Goal: Task Accomplishment & Management: Use online tool/utility

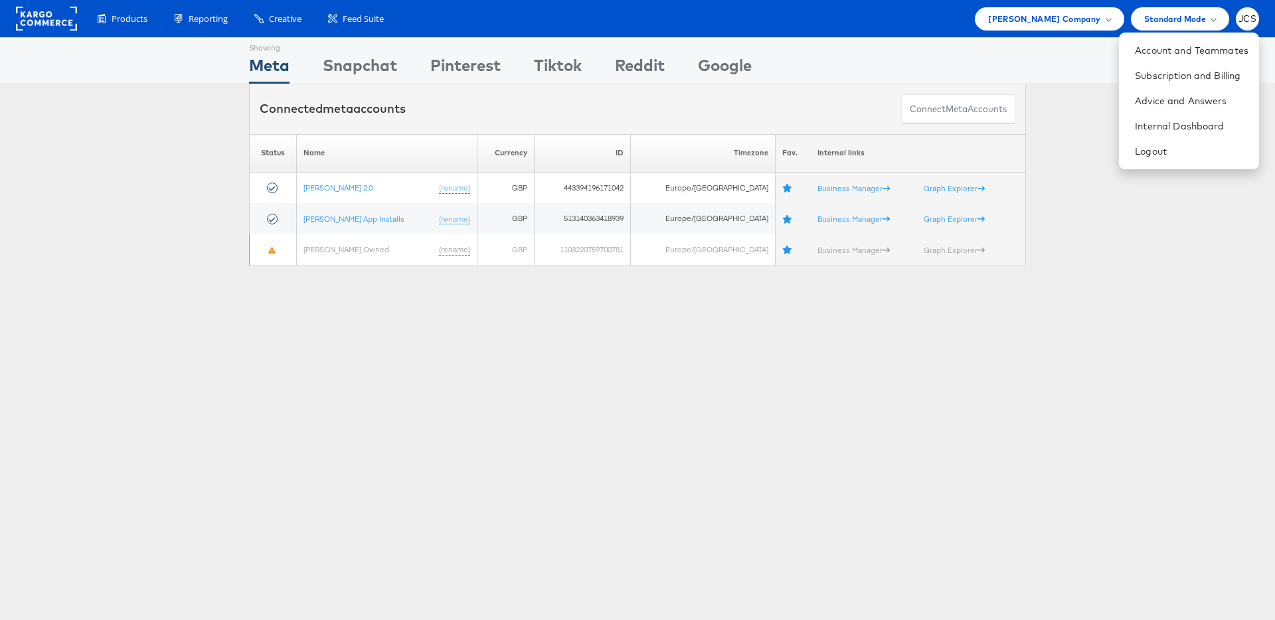
click at [39, 29] on rect at bounding box center [46, 19] width 61 height 24
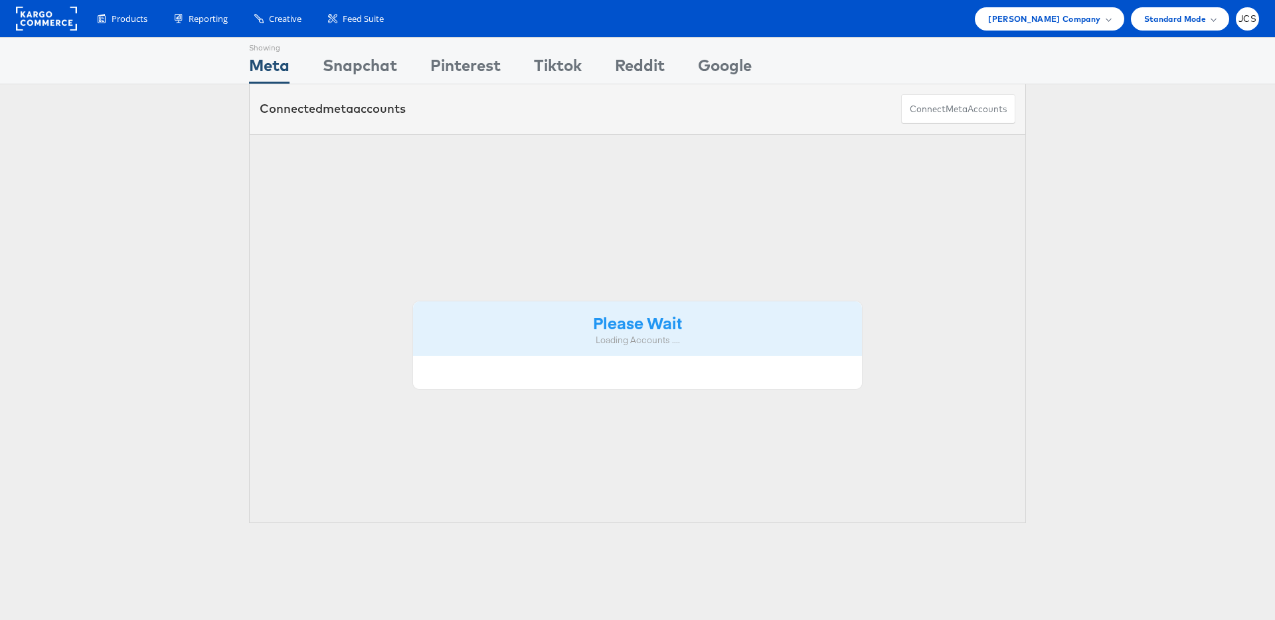
click at [1035, 18] on span "[PERSON_NAME] Company" at bounding box center [1044, 19] width 112 height 14
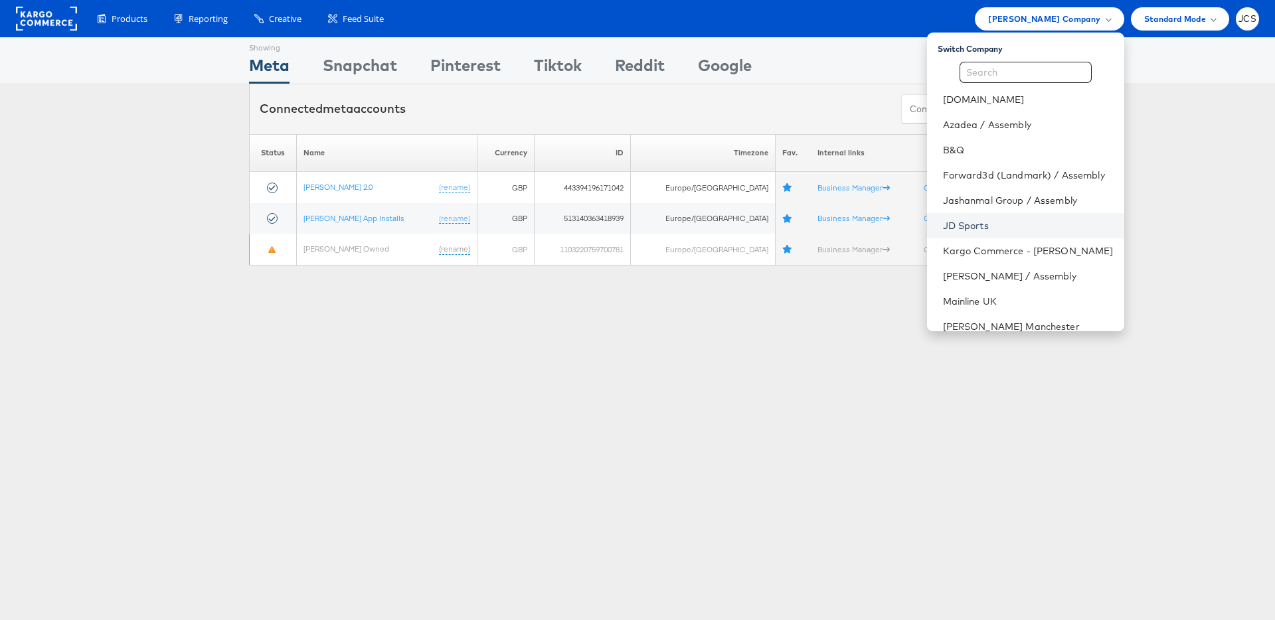
click at [943, 221] on link "JD Sports" at bounding box center [1028, 225] width 171 height 13
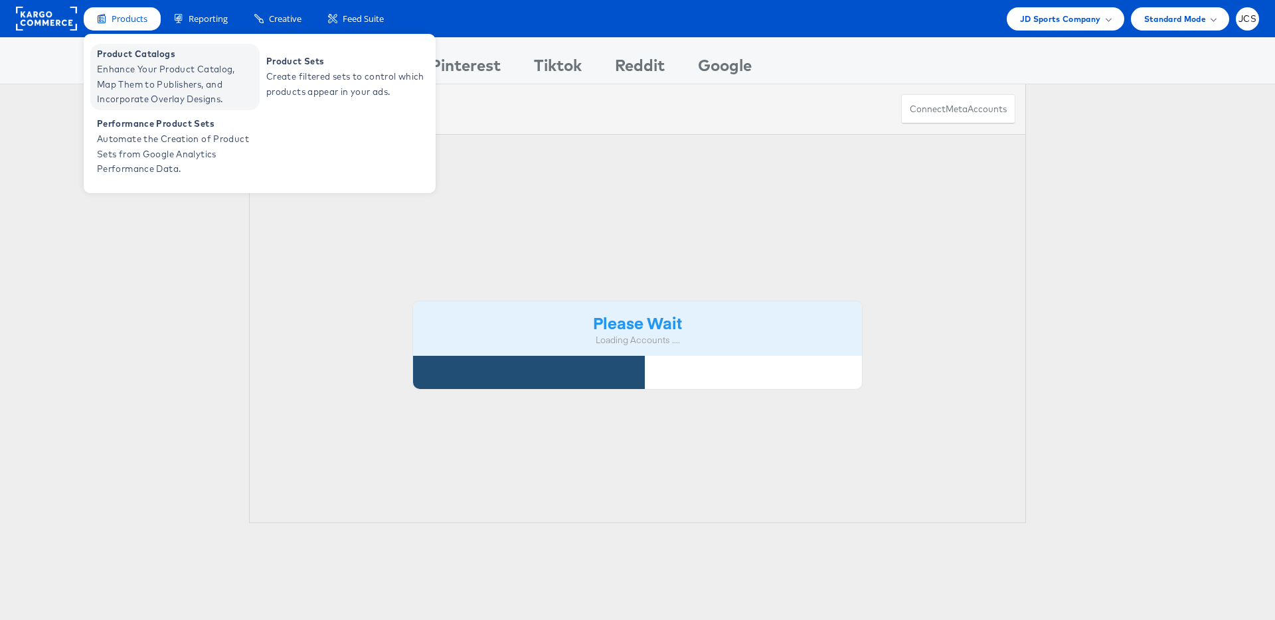
click at [131, 72] on span "Enhance Your Product Catalog, Map Them to Publishers, and Incorporate Overlay D…" at bounding box center [176, 84] width 159 height 45
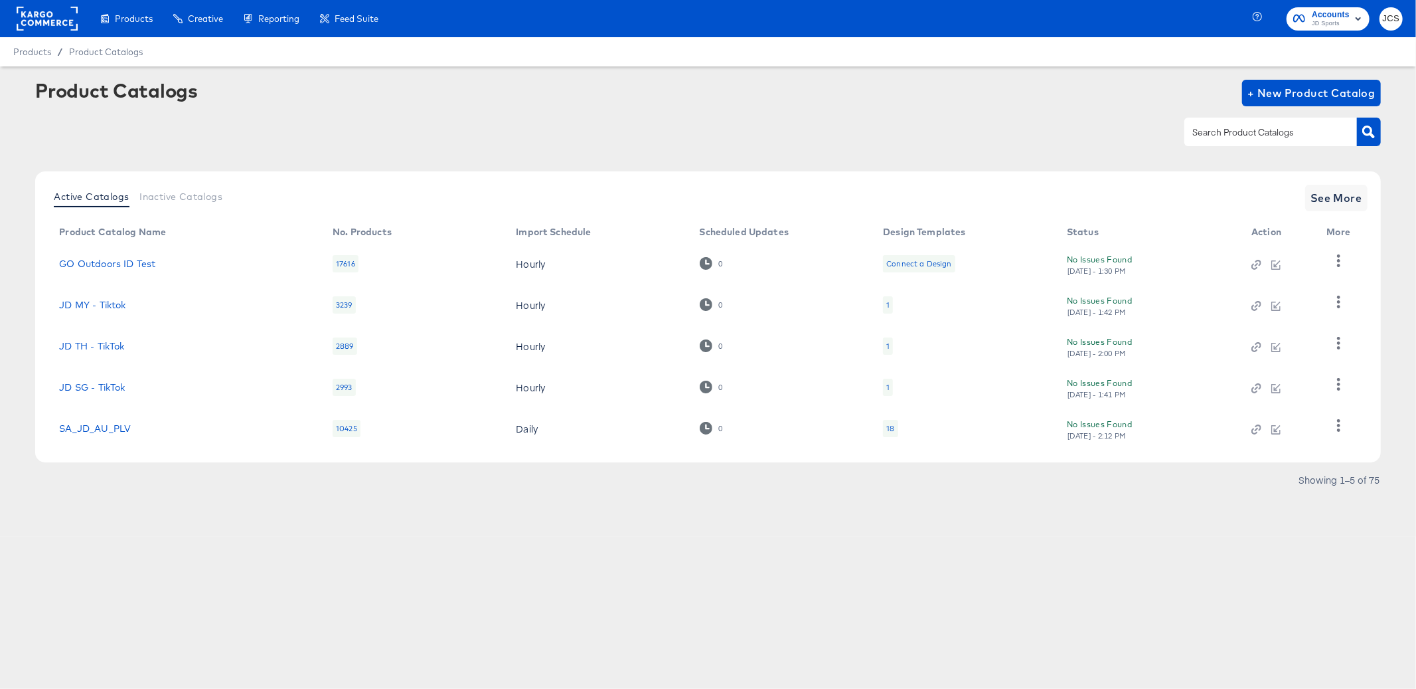
click at [1217, 129] on input "text" at bounding box center [1260, 132] width 141 height 15
type input "sn"
click at [1368, 127] on icon "button" at bounding box center [1368, 131] width 13 height 13
click at [1303, 199] on div "Active Catalogs Inactive Catalogs See More" at bounding box center [707, 198] width 1319 height 27
click at [1321, 199] on span "See More" at bounding box center [1337, 198] width 52 height 19
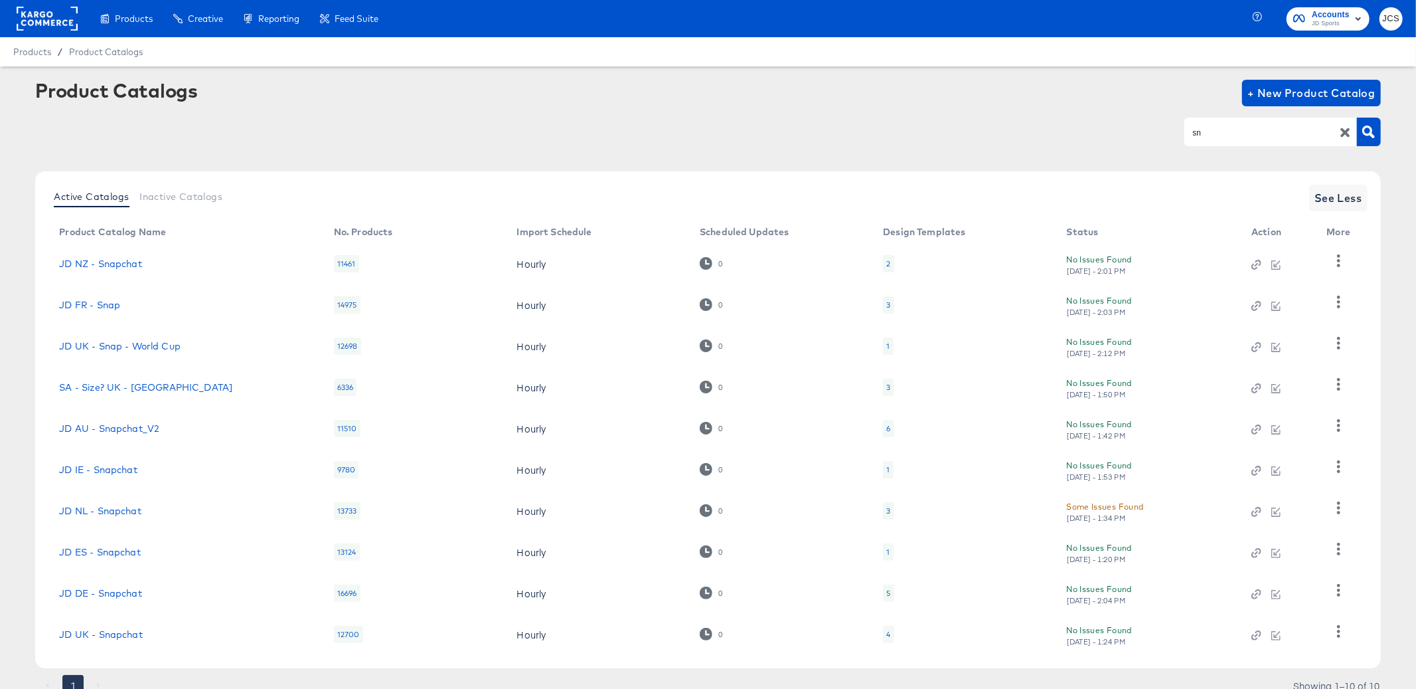
scroll to position [53, 0]
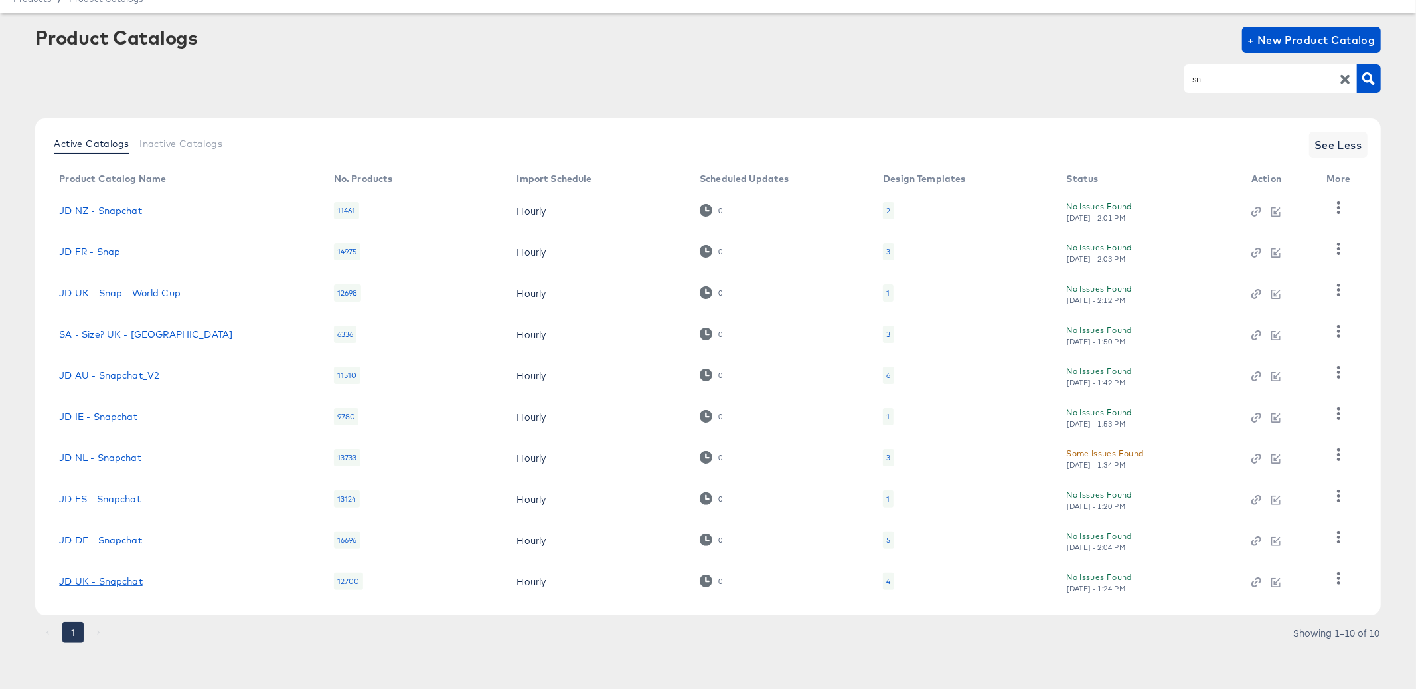
click at [92, 578] on link "JD UK - Snapchat" at bounding box center [100, 581] width 83 height 11
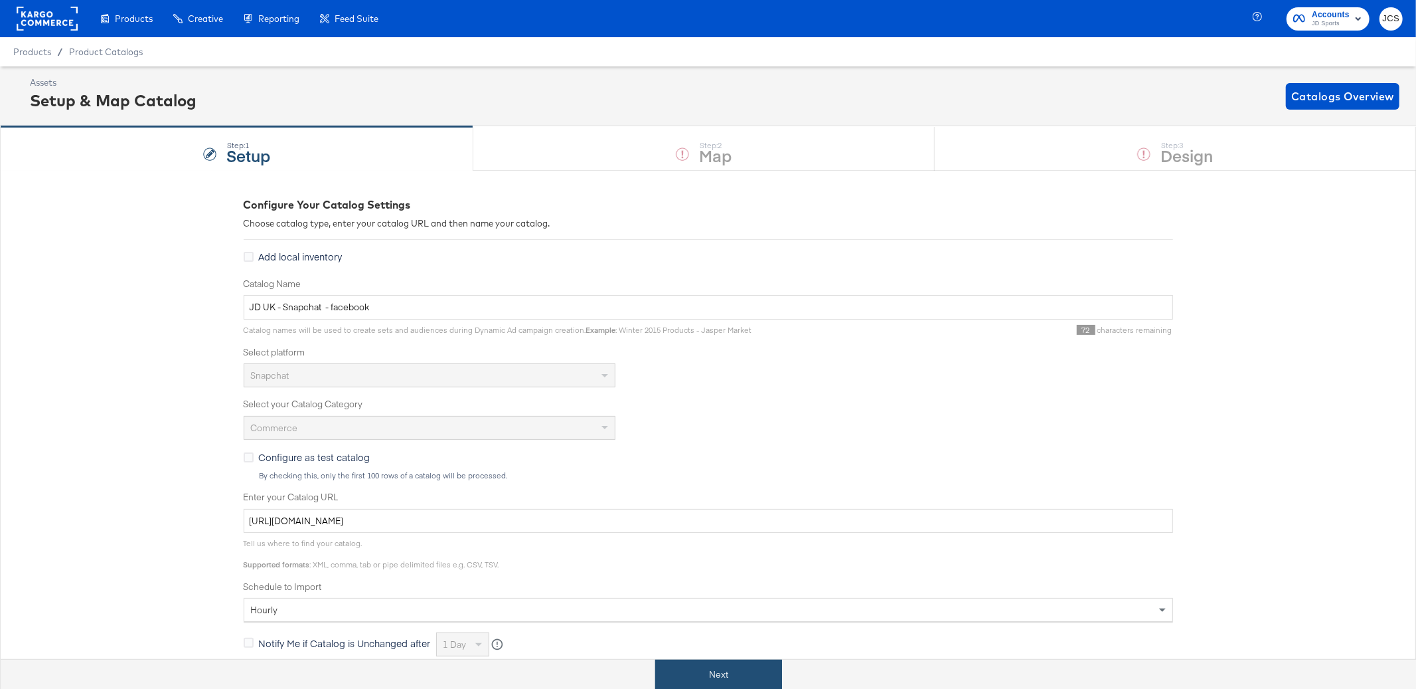
click at [735, 677] on button "Next" at bounding box center [718, 674] width 127 height 30
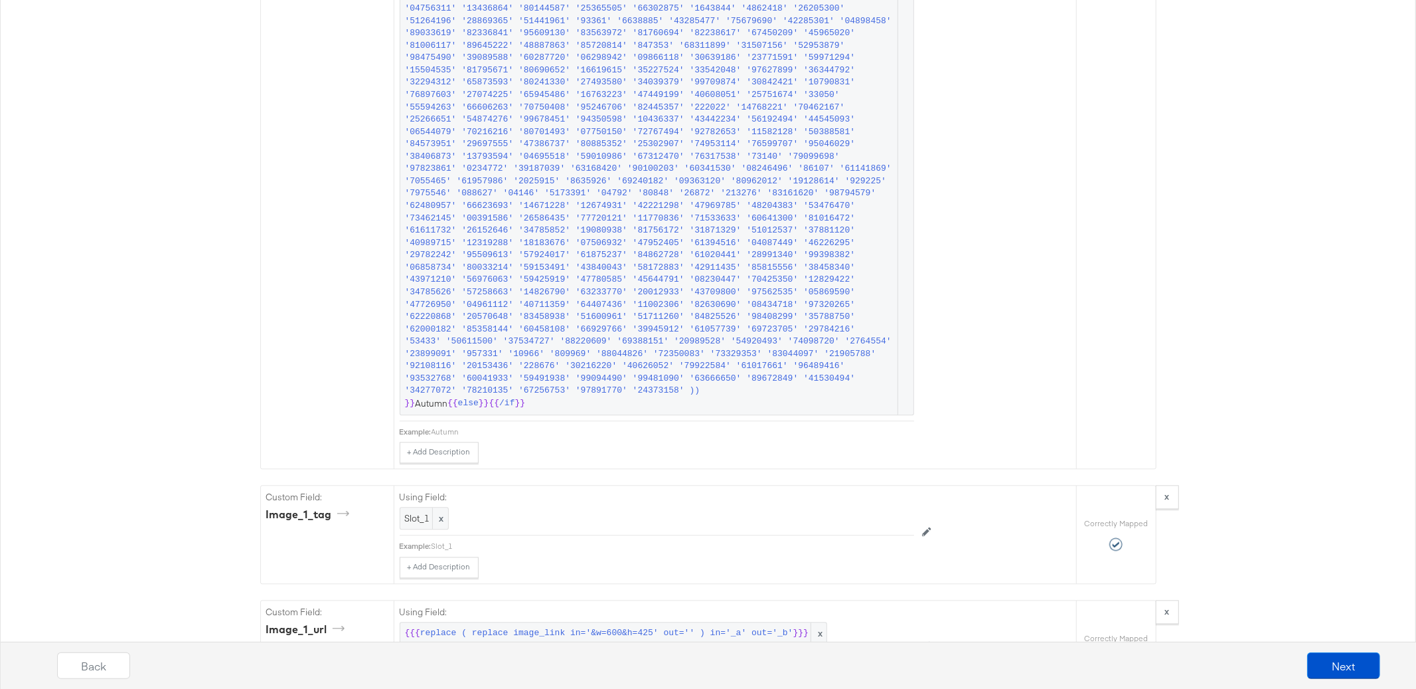
scroll to position [6582, 0]
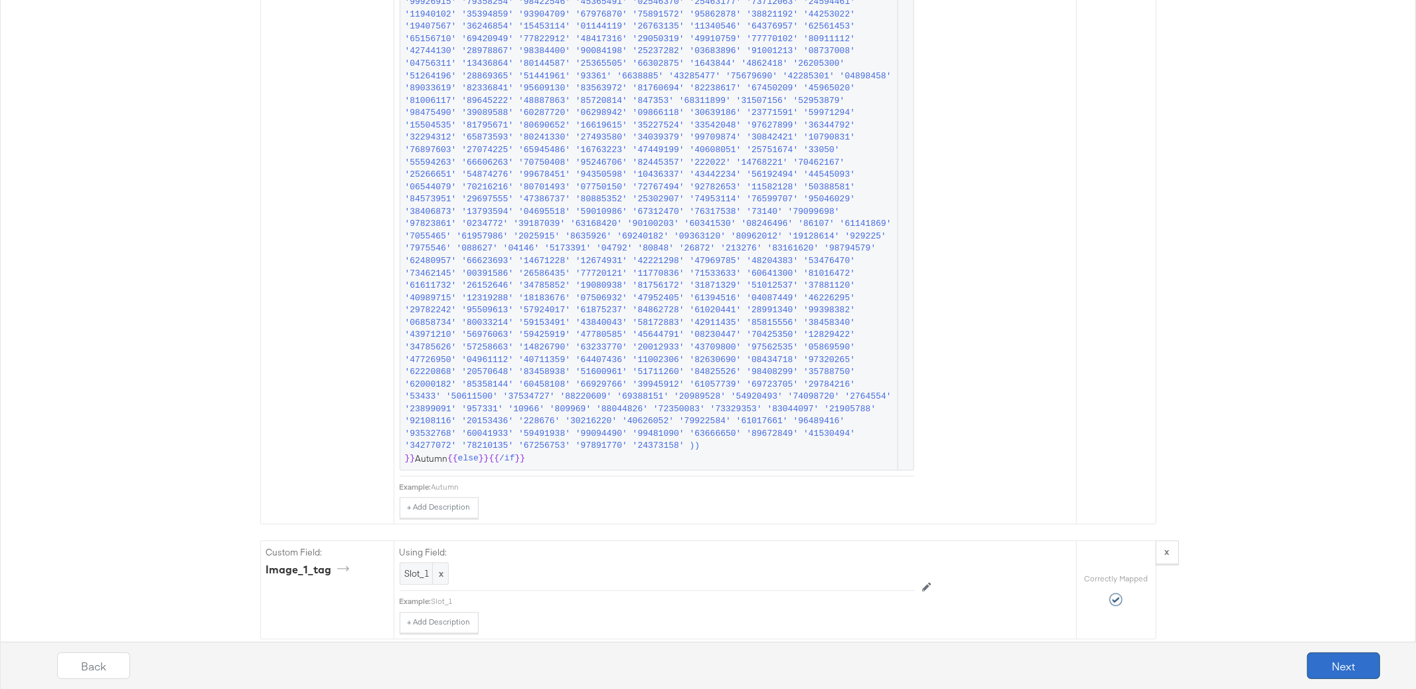
click at [1326, 672] on button "Next" at bounding box center [1343, 665] width 73 height 27
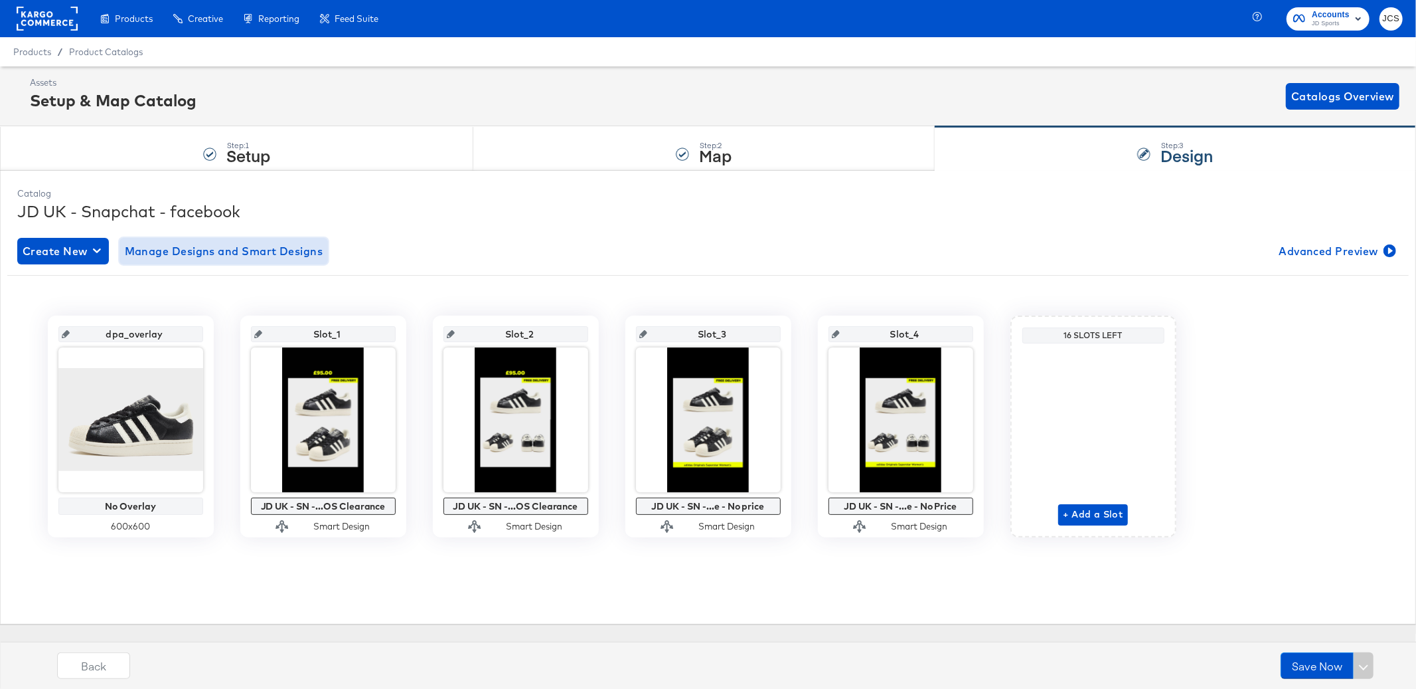
click at [300, 250] on span "Manage Designs and Smart Designs" at bounding box center [224, 251] width 199 height 19
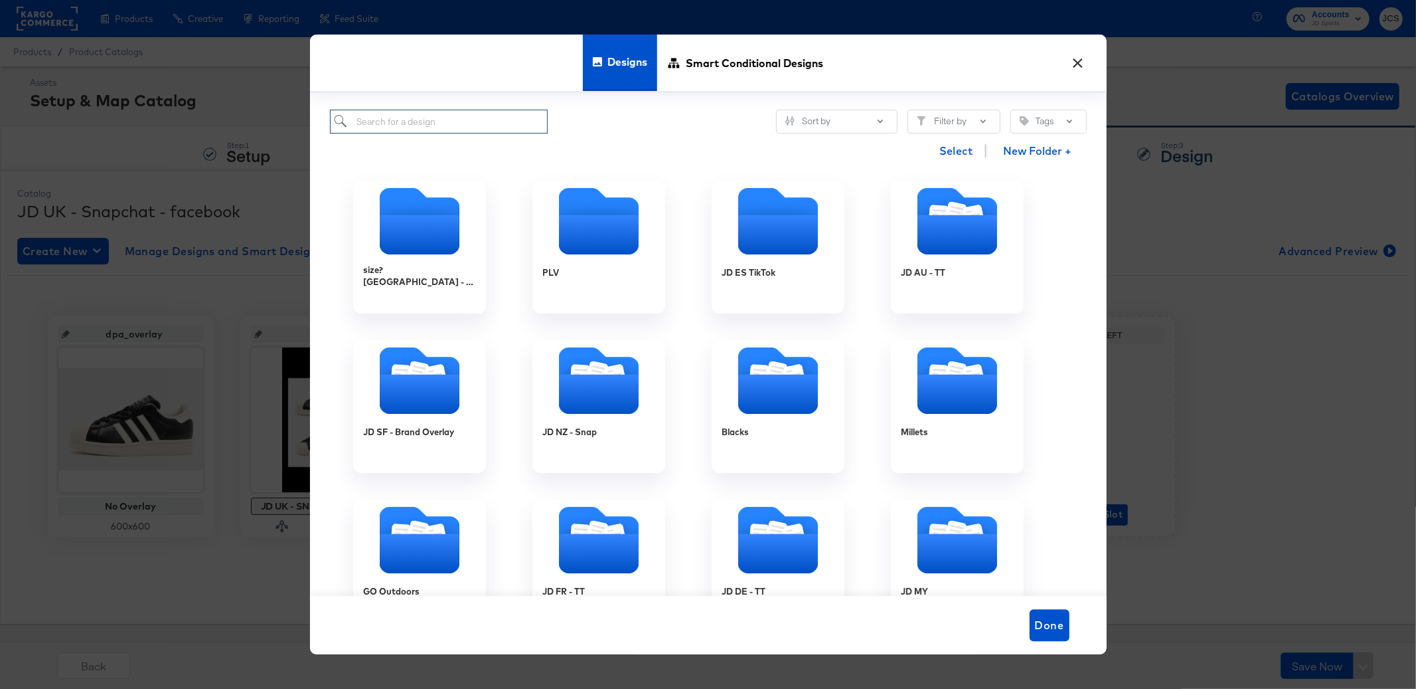
click at [456, 127] on input "search" at bounding box center [439, 122] width 218 height 25
click at [764, 64] on span "Smart Conditional Designs" at bounding box center [754, 62] width 137 height 58
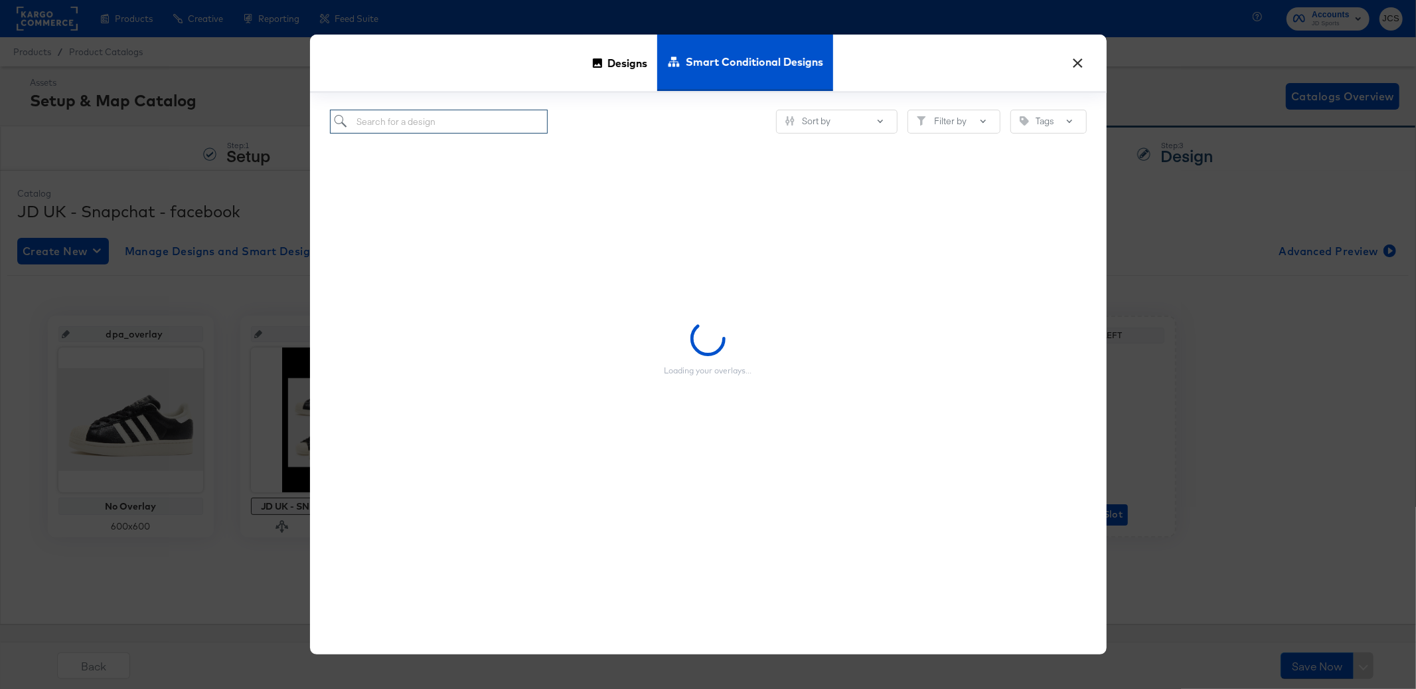
click at [402, 123] on input "search" at bounding box center [439, 122] width 218 height 25
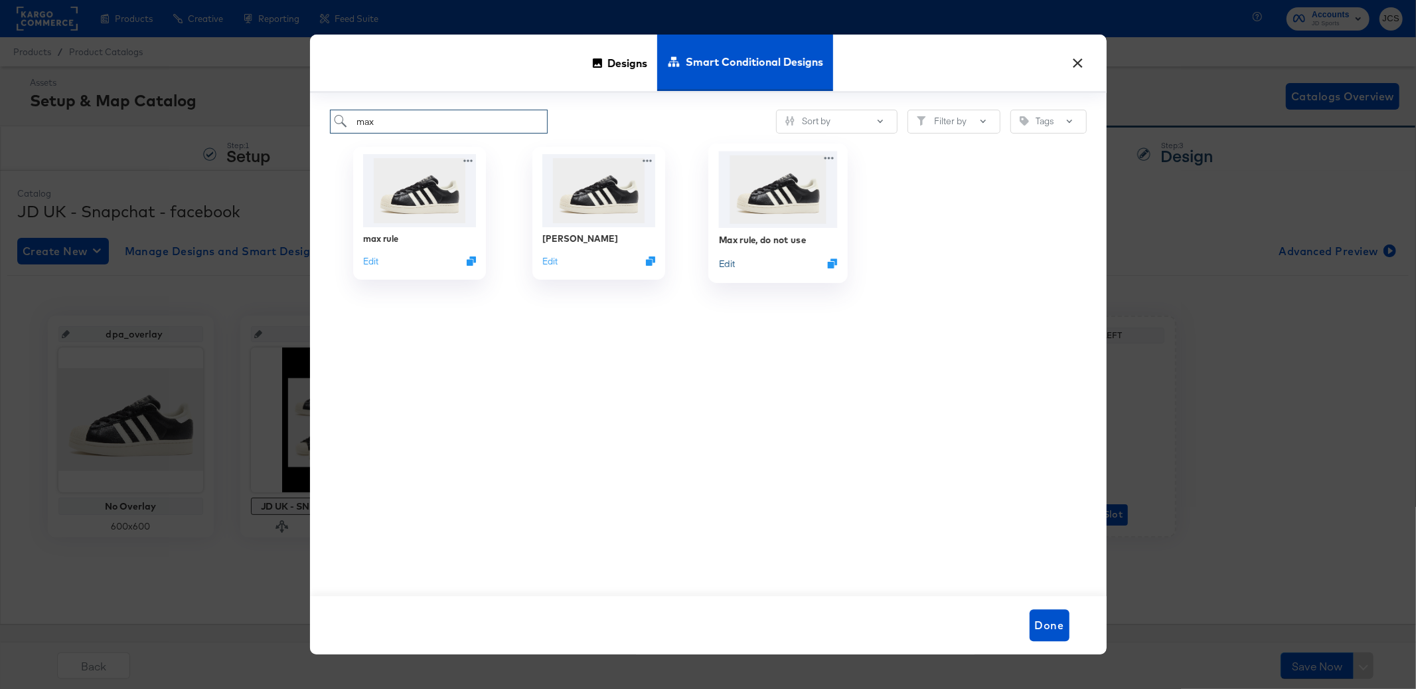
type input "max"
click at [724, 258] on button "Edit" at bounding box center [726, 263] width 16 height 13
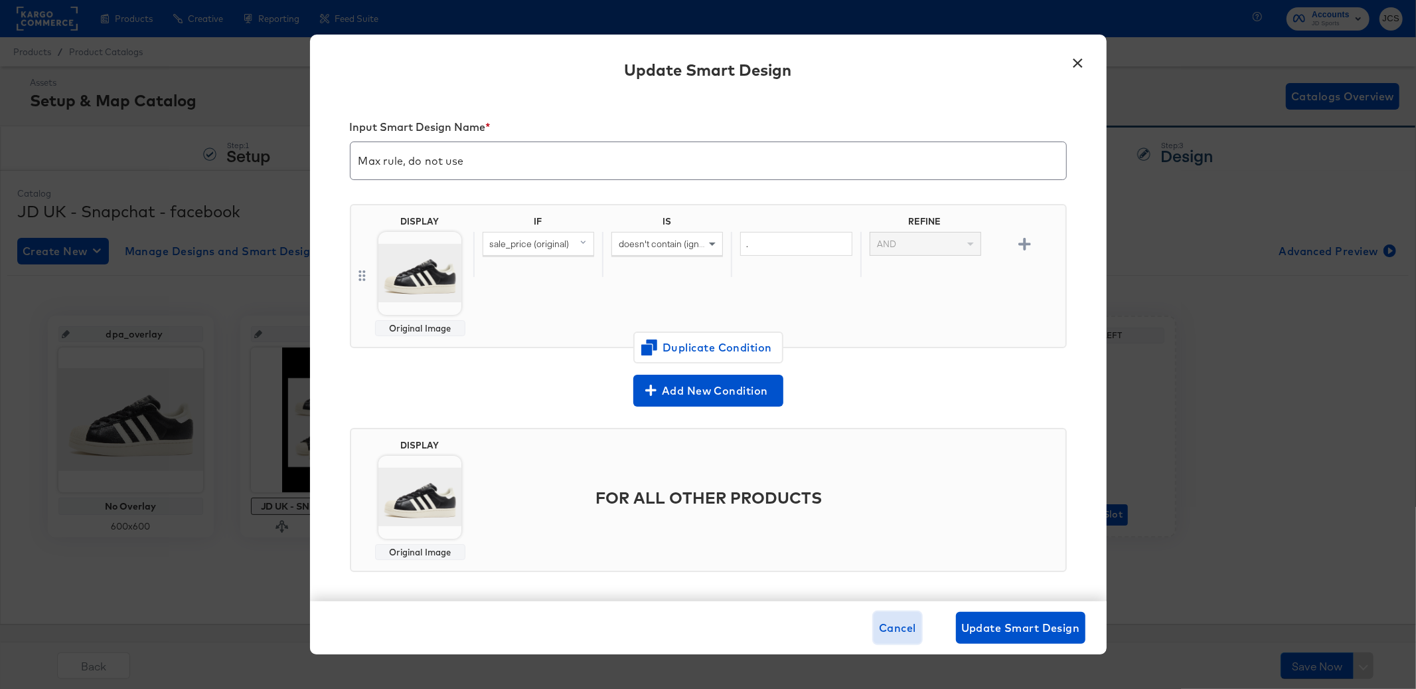
click at [906, 627] on span "Cancel" at bounding box center [897, 627] width 37 height 19
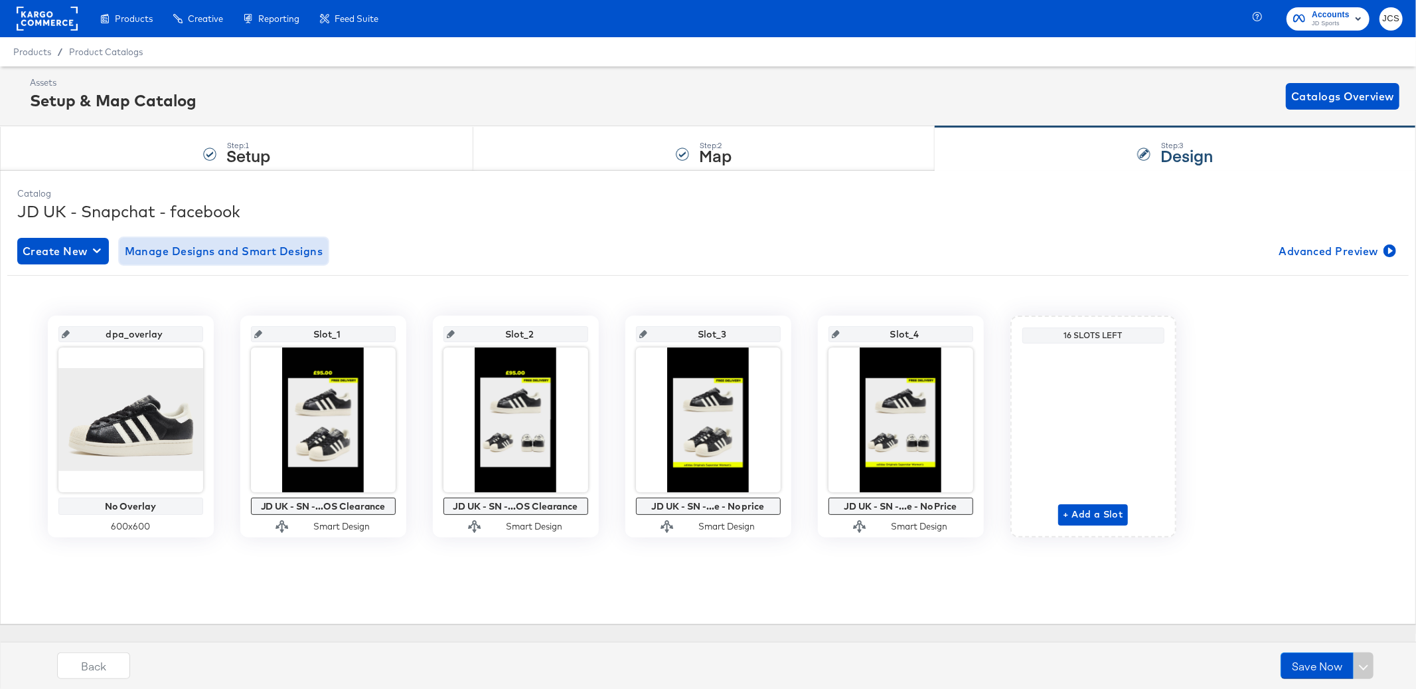
click at [308, 242] on span "Manage Designs and Smart Designs" at bounding box center [224, 251] width 199 height 19
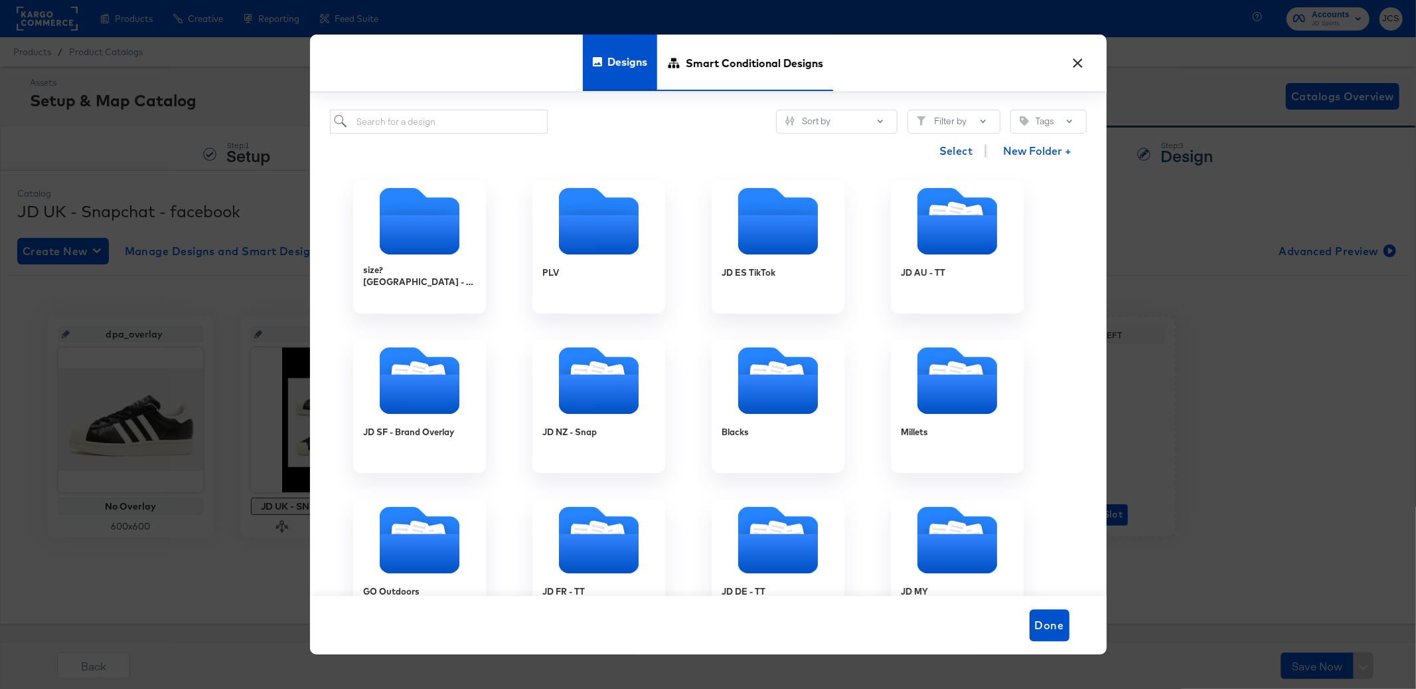
click at [778, 57] on span "Smart Conditional Designs" at bounding box center [754, 62] width 137 height 58
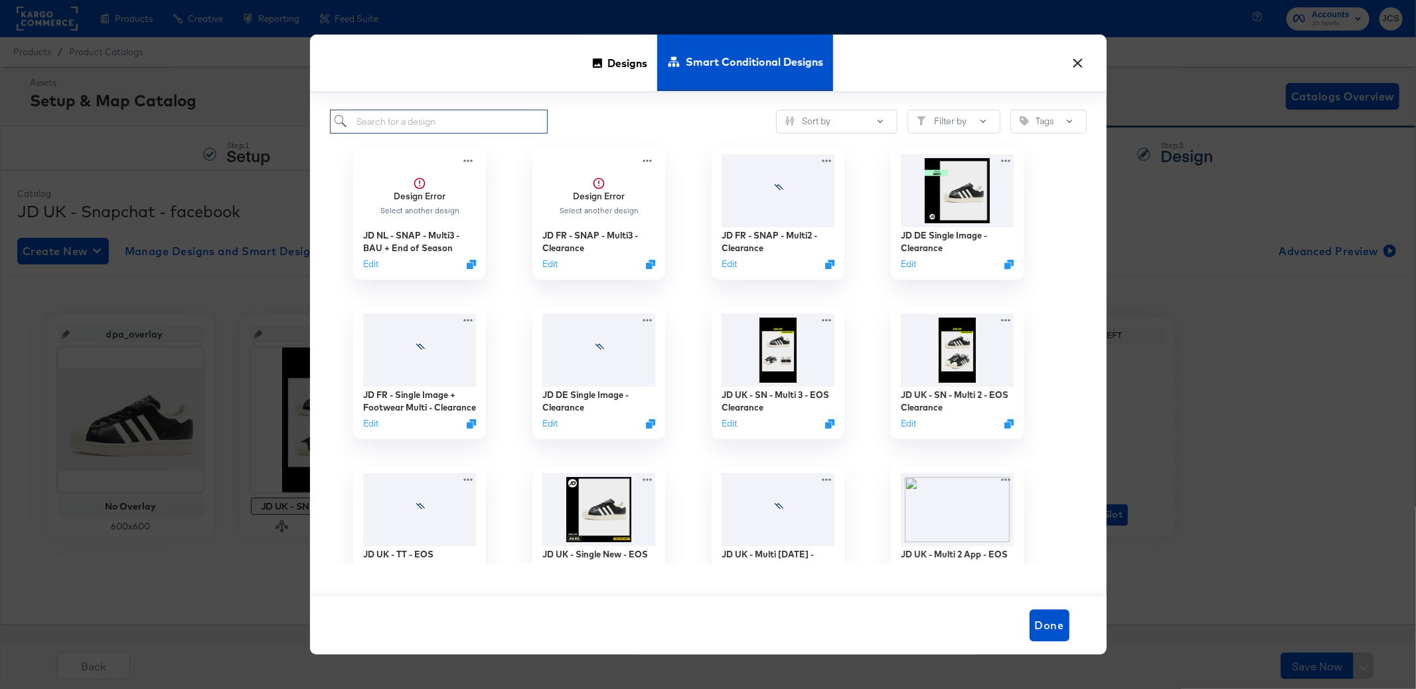
click at [427, 119] on input "search" at bounding box center [439, 122] width 218 height 25
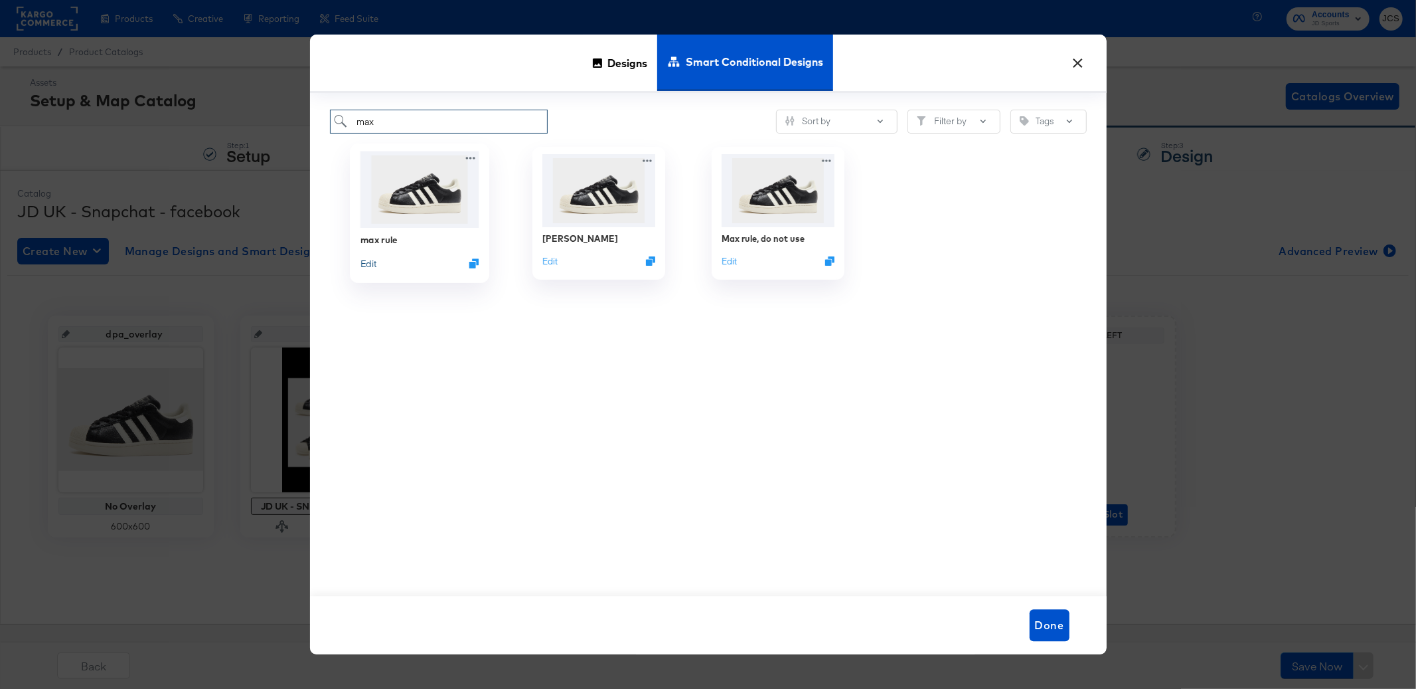
type input "max"
click at [368, 267] on button "Edit" at bounding box center [368, 263] width 16 height 13
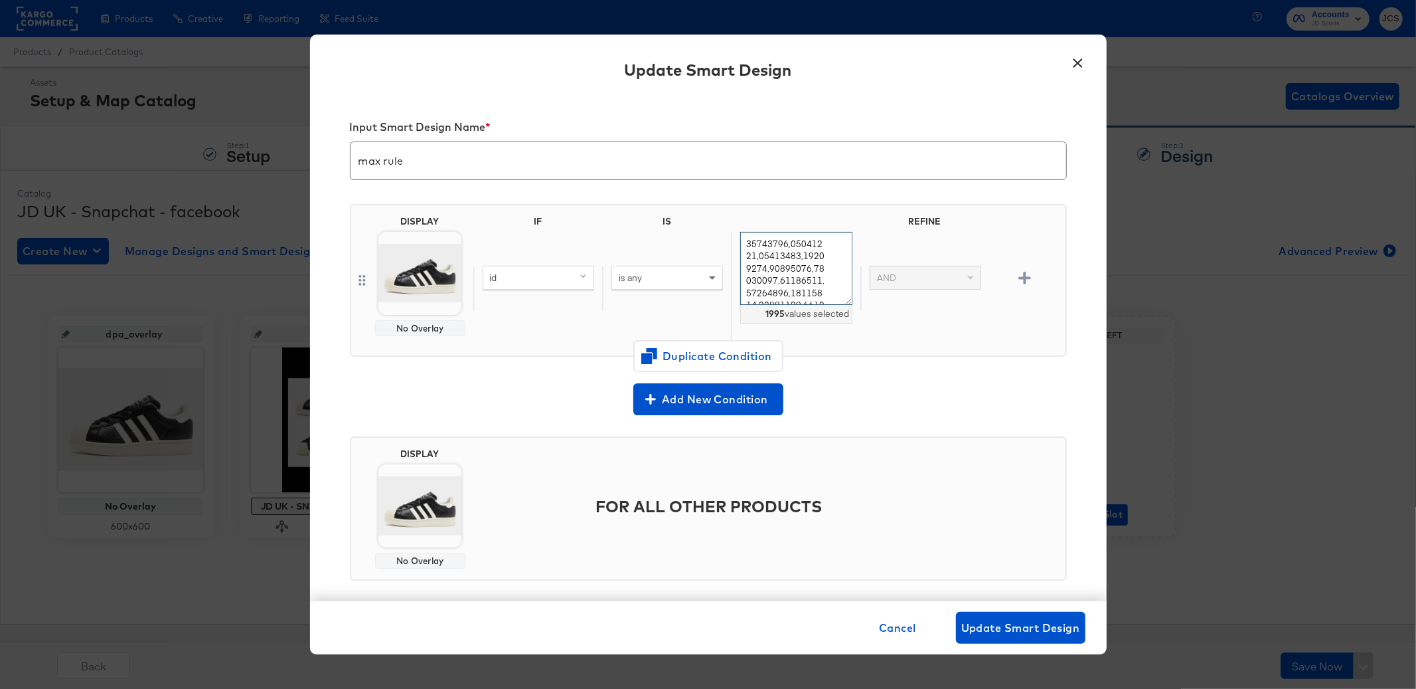
click at [806, 274] on textarea at bounding box center [796, 269] width 112 height 74
paste textarea "670344 19652006 19643450 16185896 19667805 19702208 16025527 19653192 19711889 …"
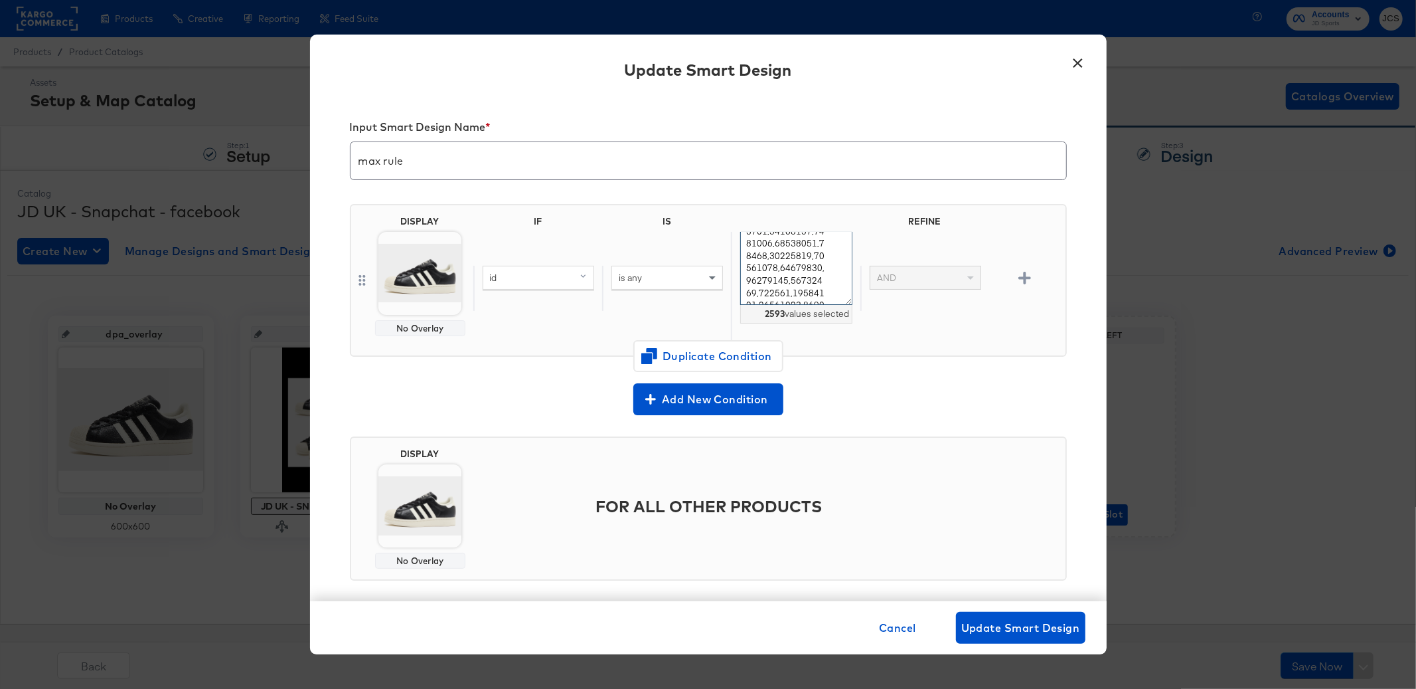
type textarea "19670344,19652006,19643450,16185896,19667805,19702208,16025527,19653192,1971188…"
click at [1025, 629] on span "Update Smart Design" at bounding box center [1020, 627] width 119 height 19
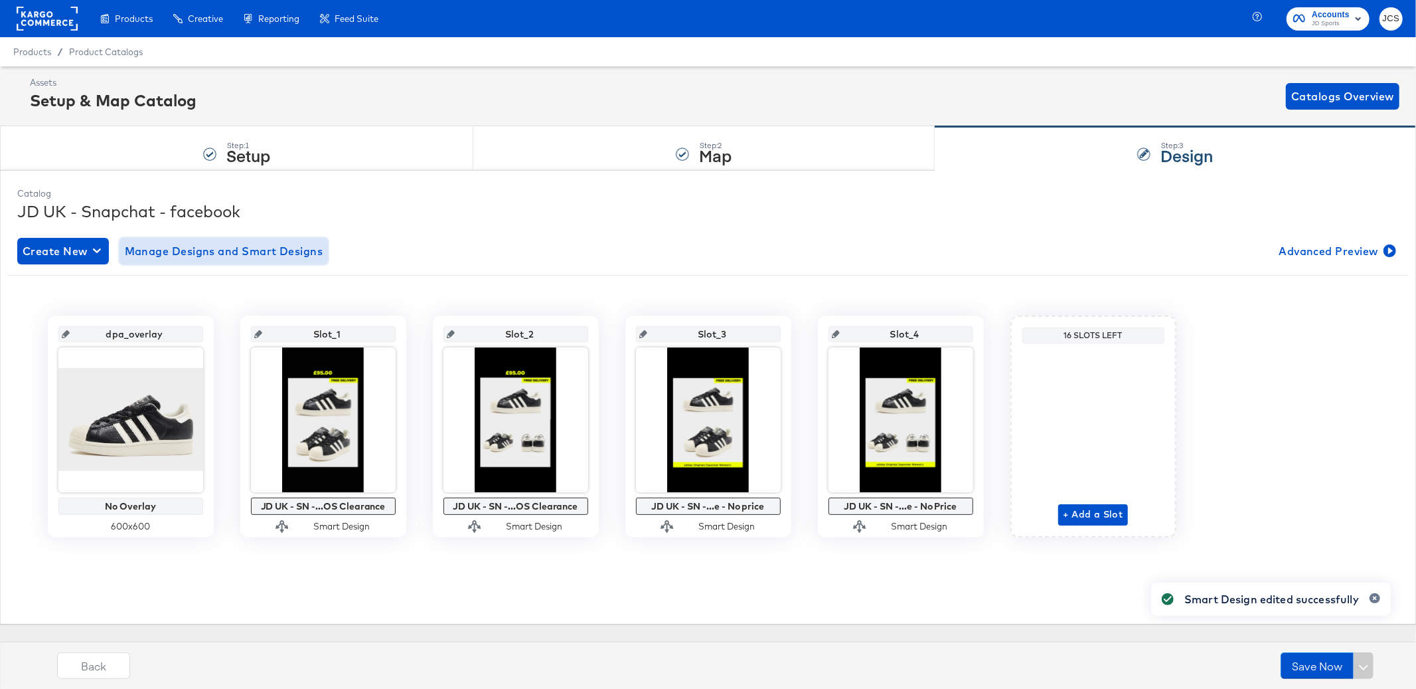
click at [274, 258] on span "Manage Designs and Smart Designs" at bounding box center [224, 251] width 199 height 19
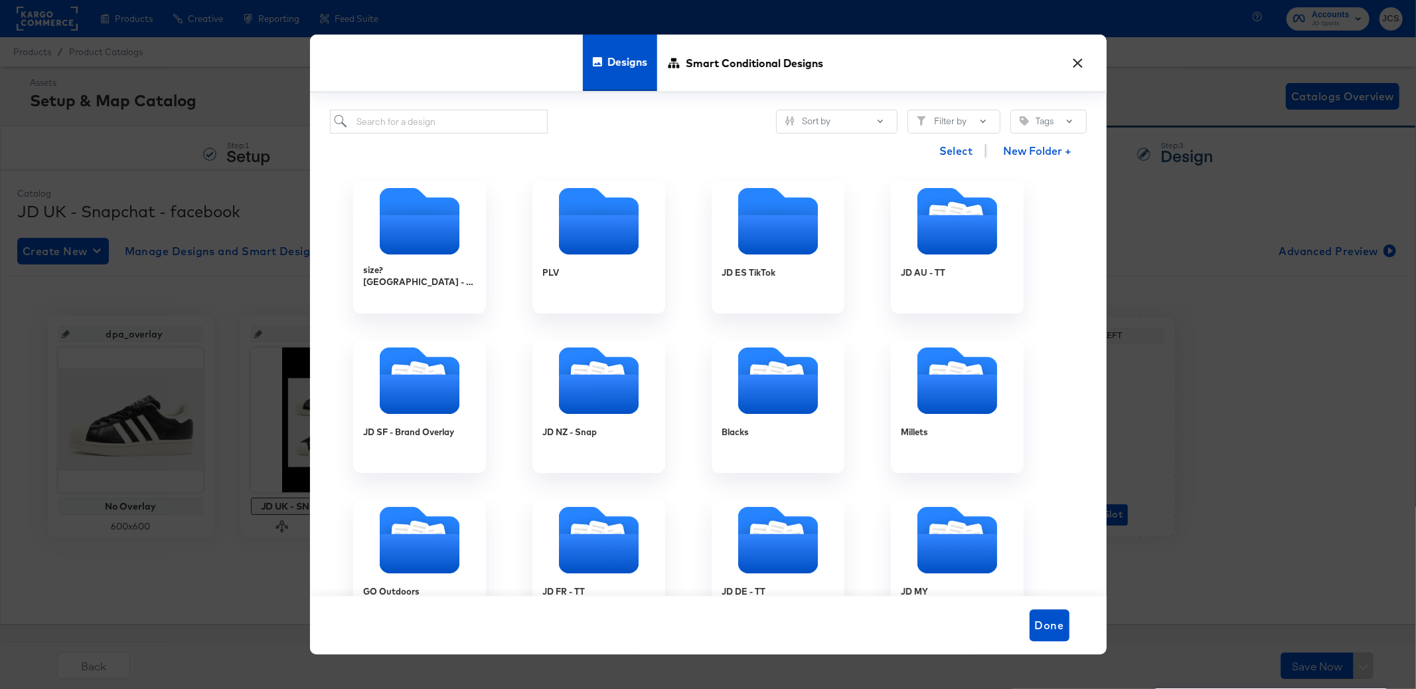
click at [736, 67] on span "Smart Conditional Designs" at bounding box center [754, 62] width 137 height 58
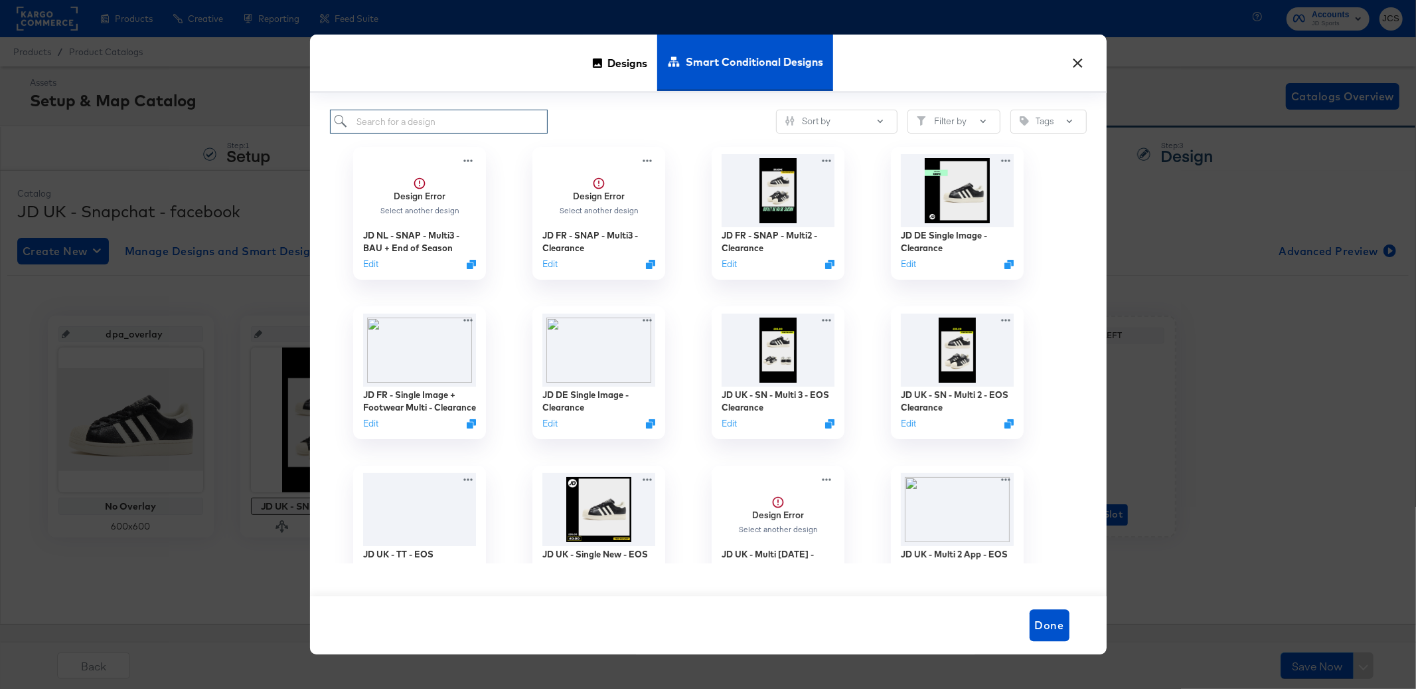
click at [430, 117] on input "search" at bounding box center [439, 122] width 218 height 25
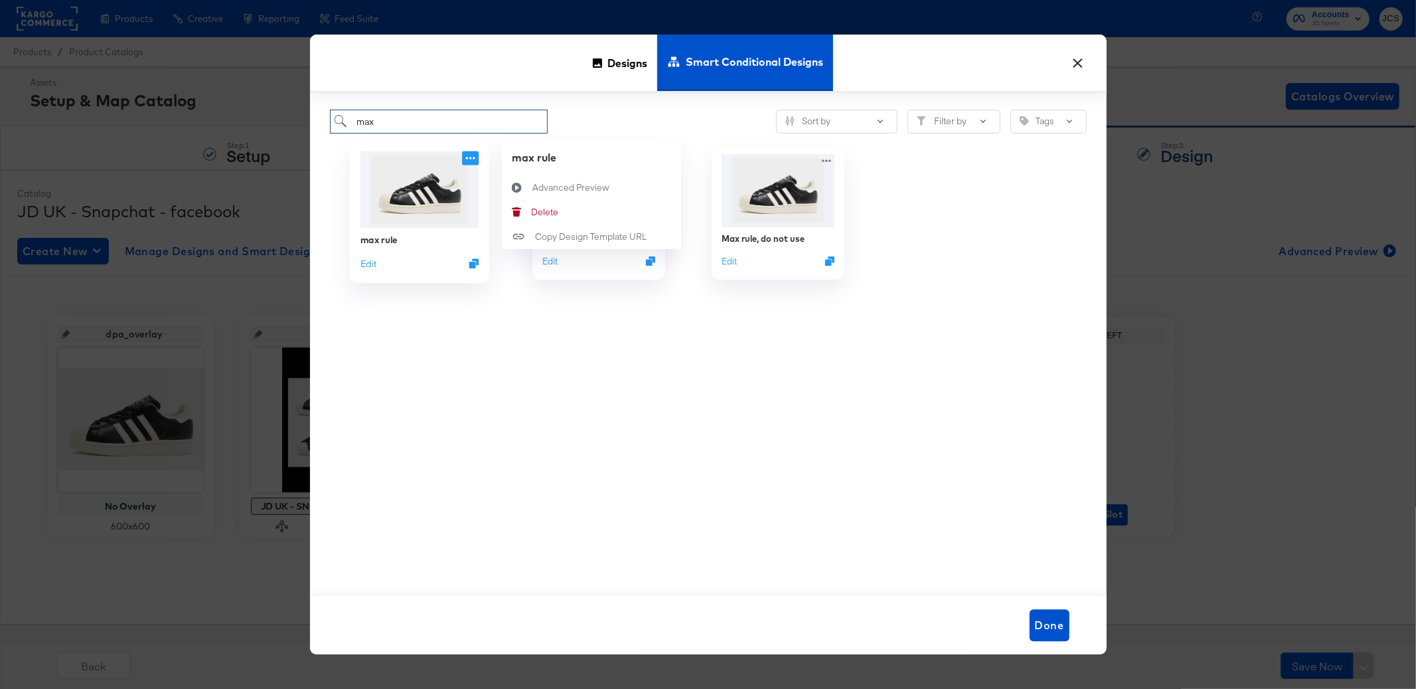
click at [473, 161] on icon at bounding box center [470, 158] width 17 height 14
type input "max"
click at [535, 188] on div "Copy Design URL Copy Design URL" at bounding box center [535, 188] width 0 height 0
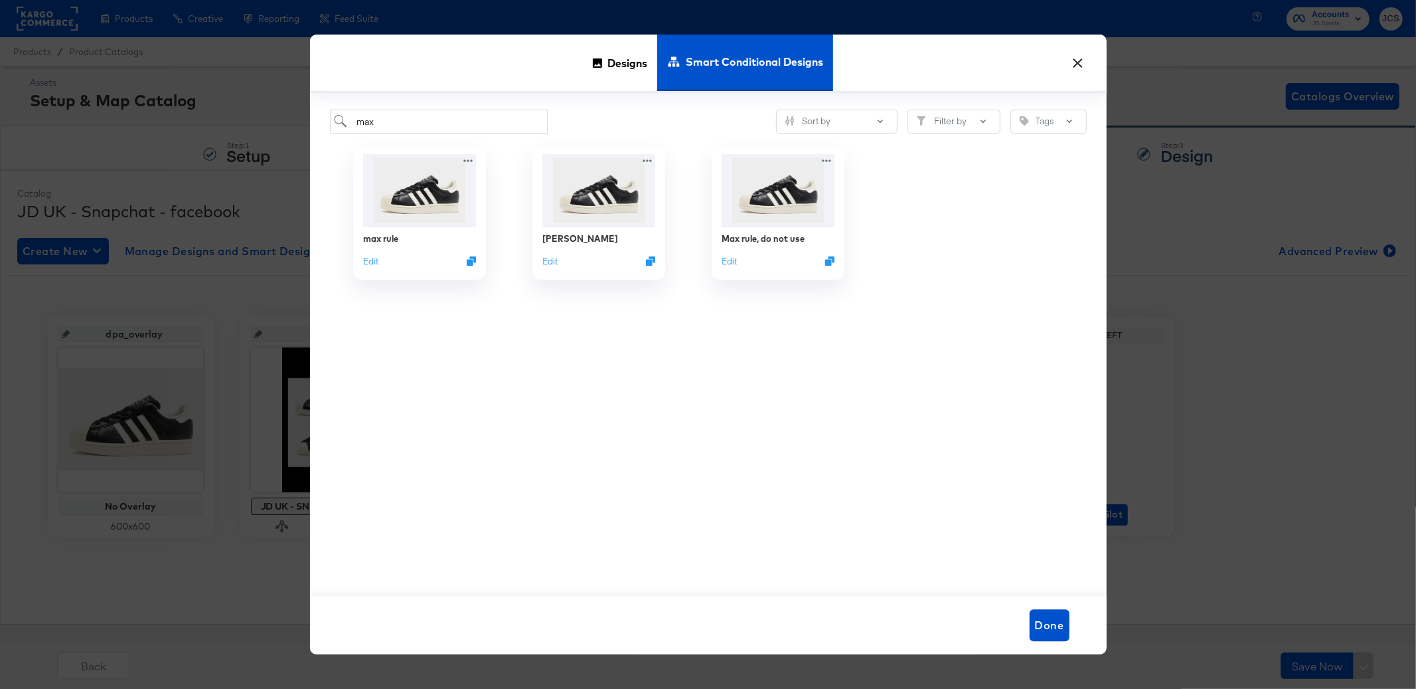
click at [1080, 65] on button "×" at bounding box center [1078, 60] width 24 height 24
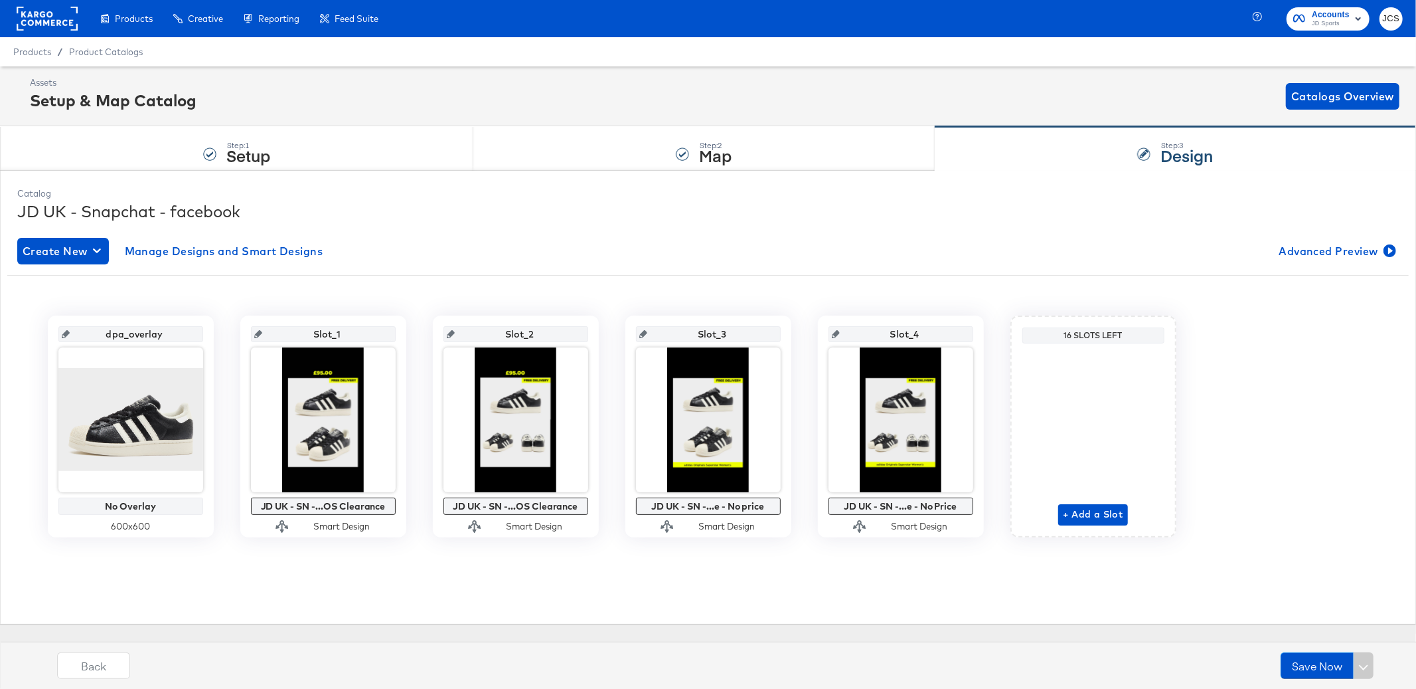
click at [594, 173] on div "Catalog JD UK - Snapchat - facebook Create New Manage Designs and Smart Designs…" at bounding box center [708, 396] width 1416 height 453
click at [606, 155] on div "Step: 2 Map" at bounding box center [703, 149] width 461 height 44
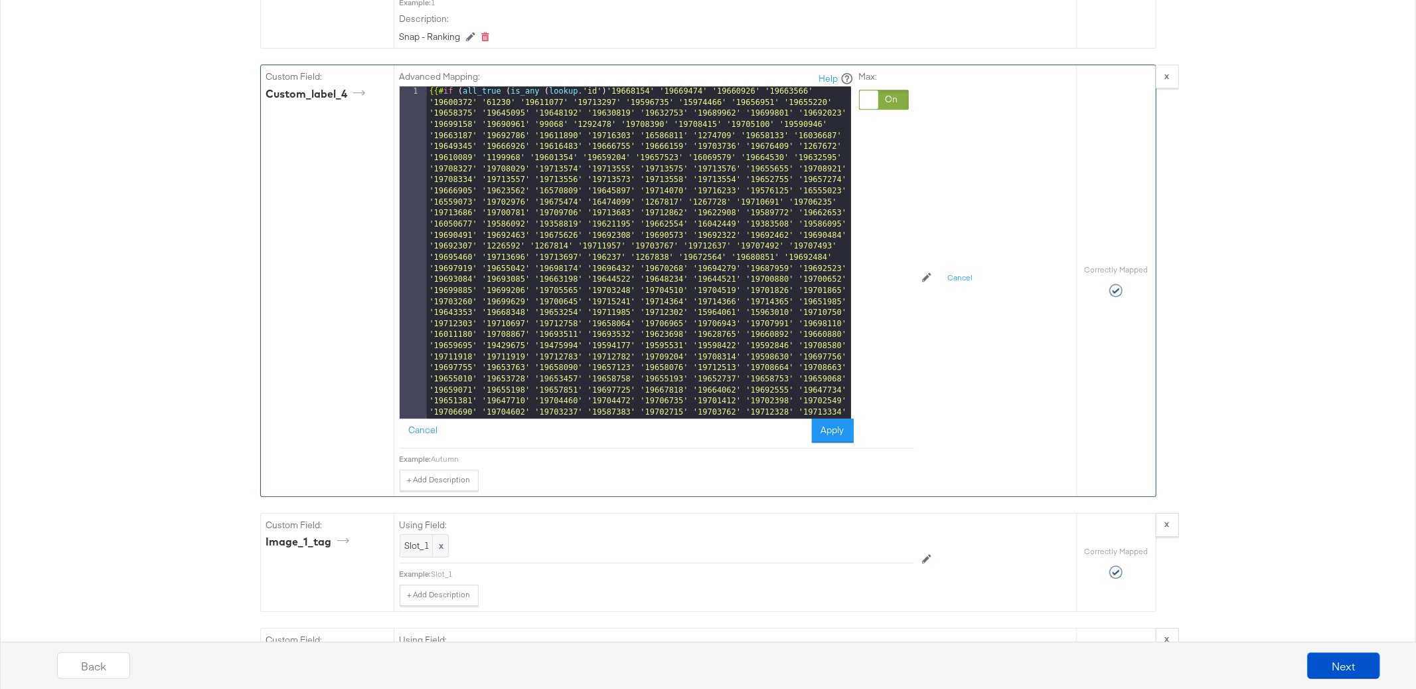
scroll to position [3187, 0]
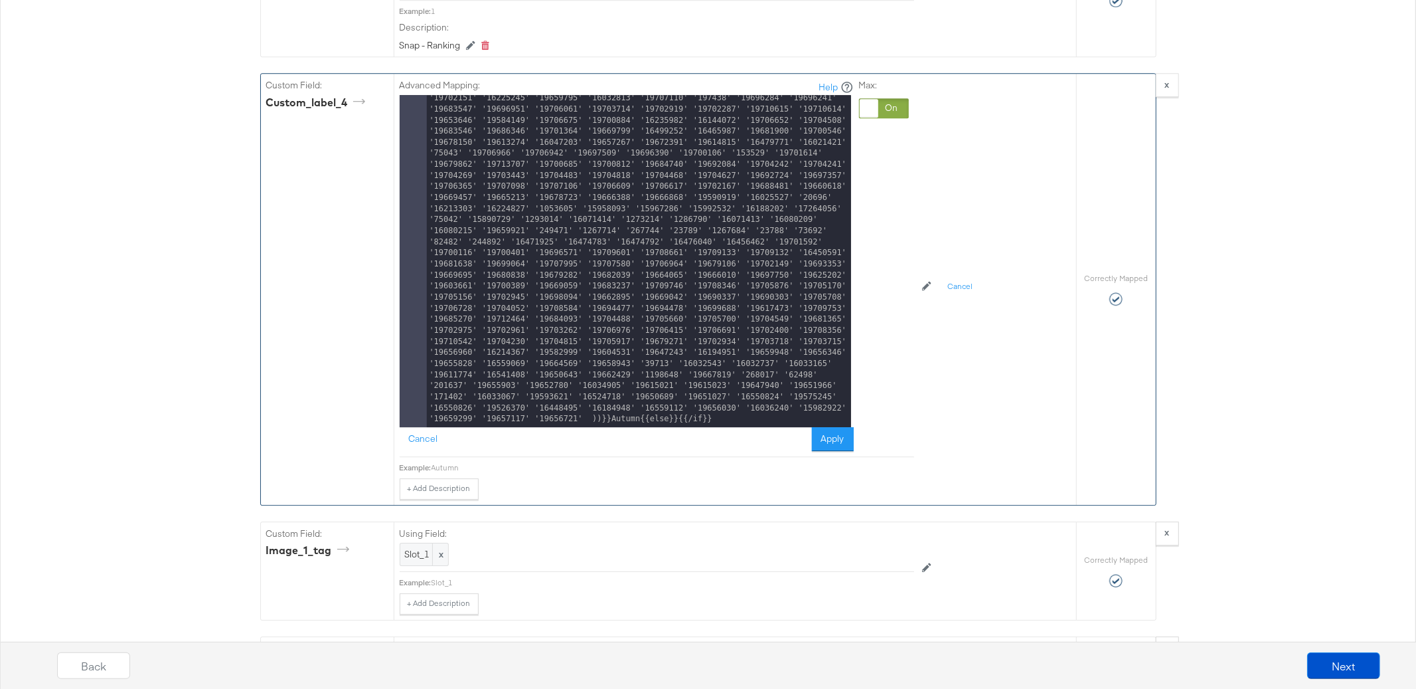
scroll to position [3215, 0]
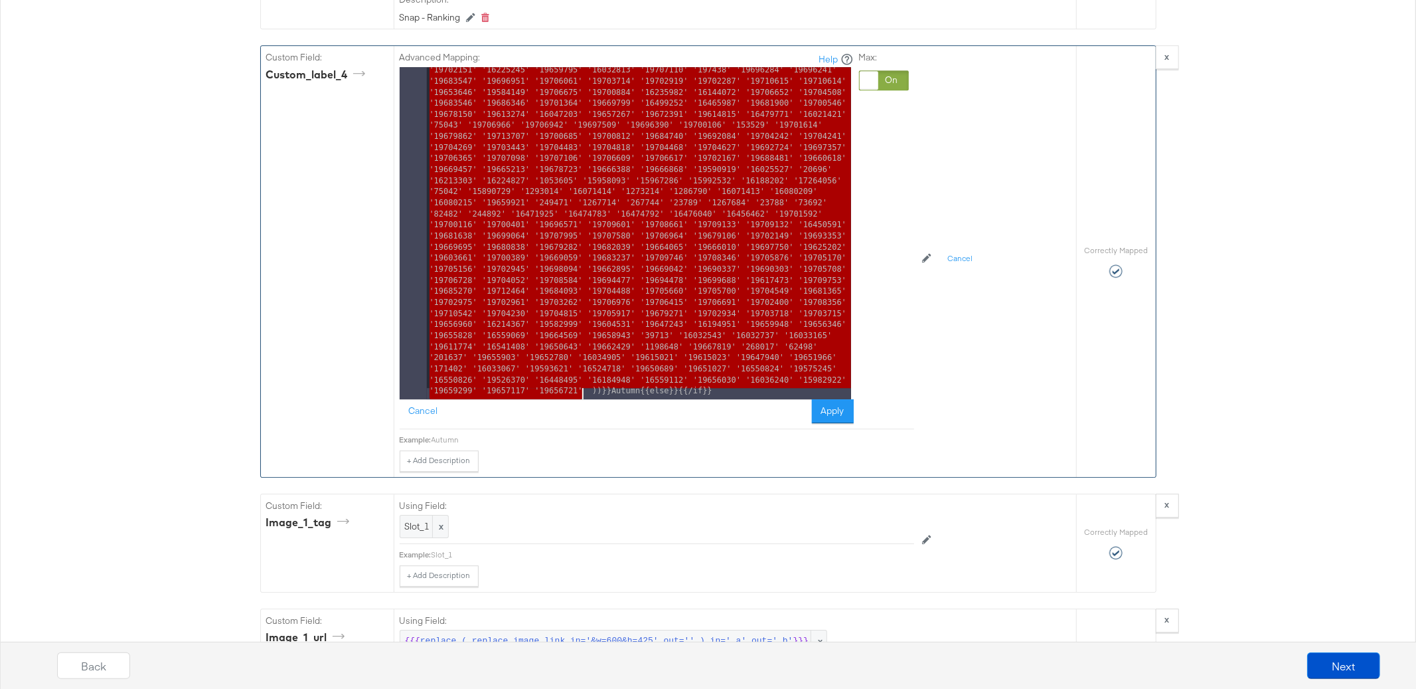
click at [584, 400] on div "{{# if ( all_true ( is_any ( lookup . 'id' ) '19668154' '19669474' '19660926' '…" at bounding box center [639, 565] width 424 height 7083
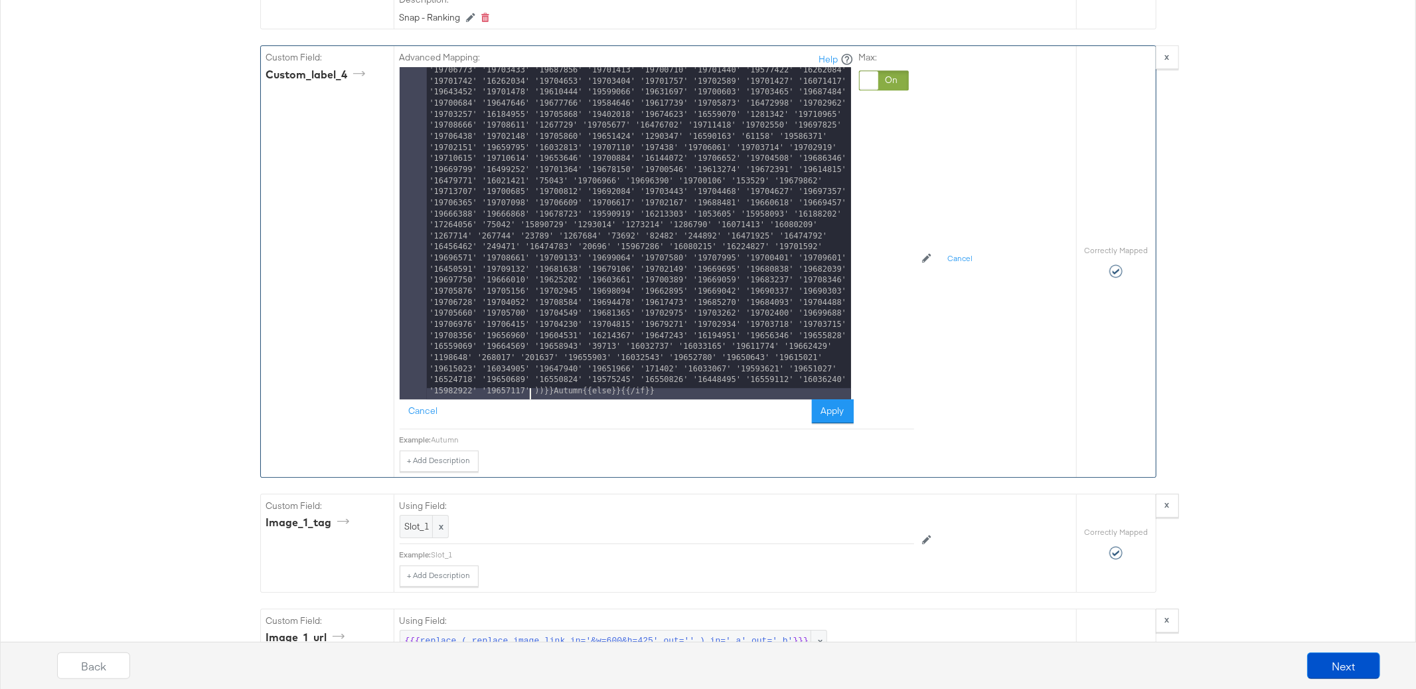
scroll to position [3264, 0]
click at [823, 423] on button "Apply" at bounding box center [833, 411] width 42 height 24
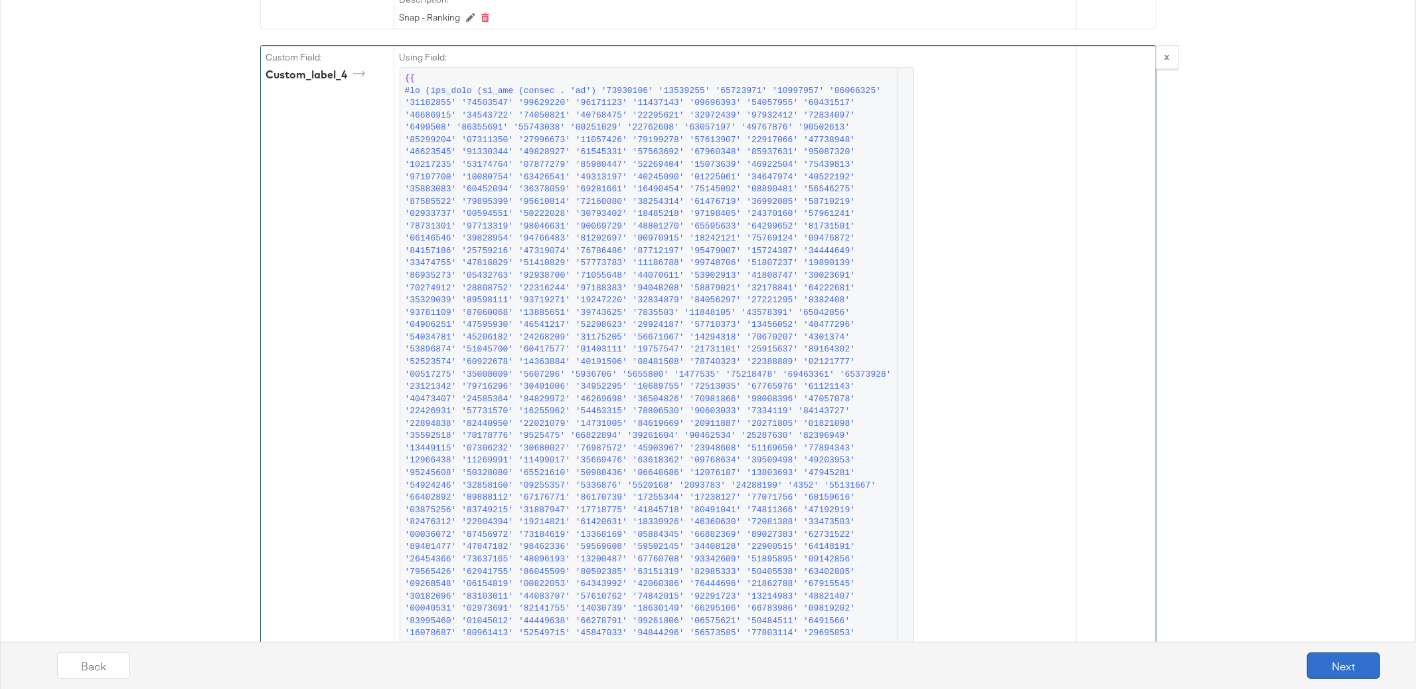
click at [1323, 672] on button "Next" at bounding box center [1343, 665] width 73 height 27
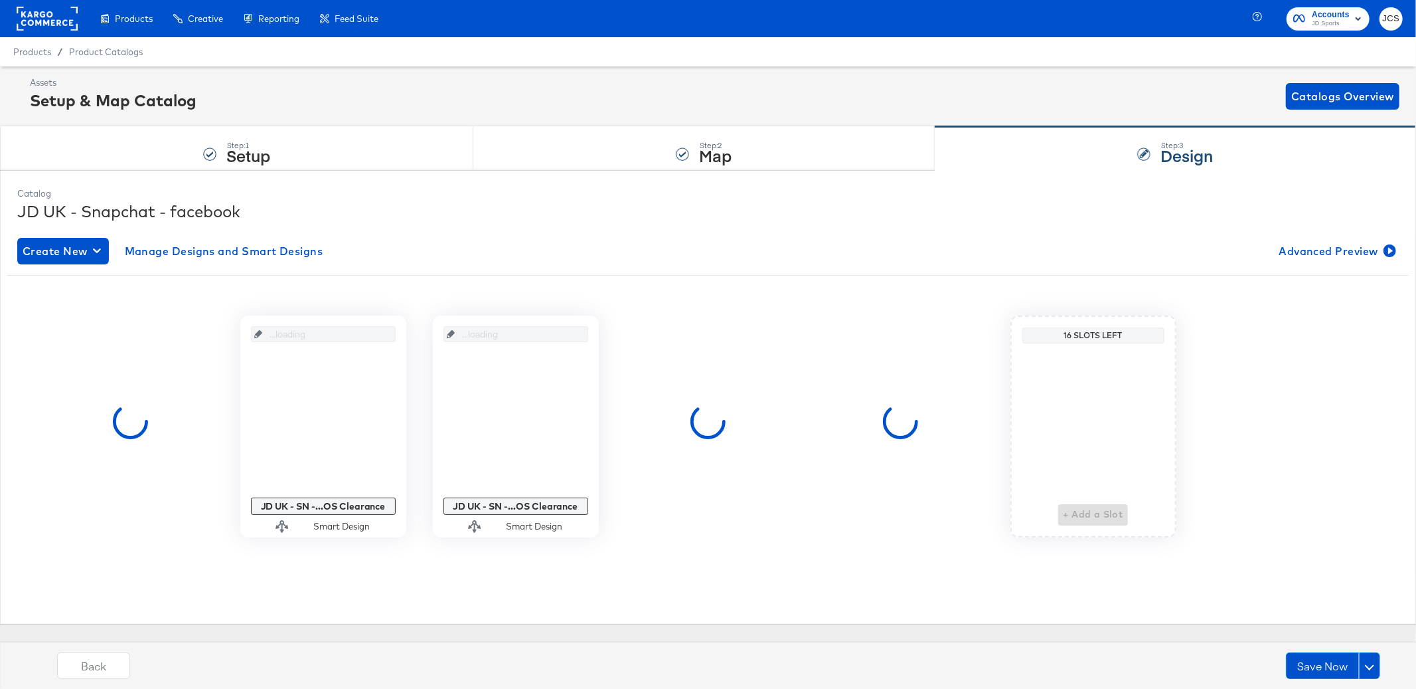
scroll to position [0, 0]
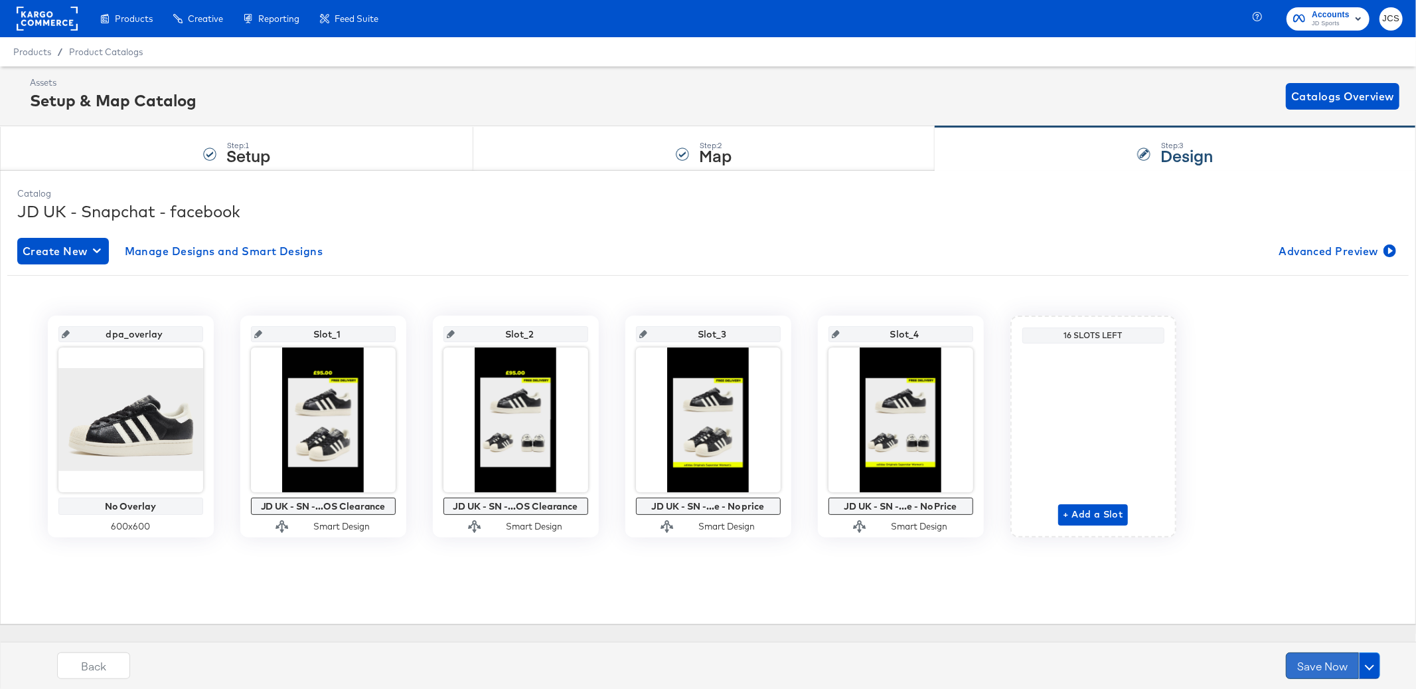
click at [1317, 669] on button "Save Now" at bounding box center [1322, 665] width 73 height 27
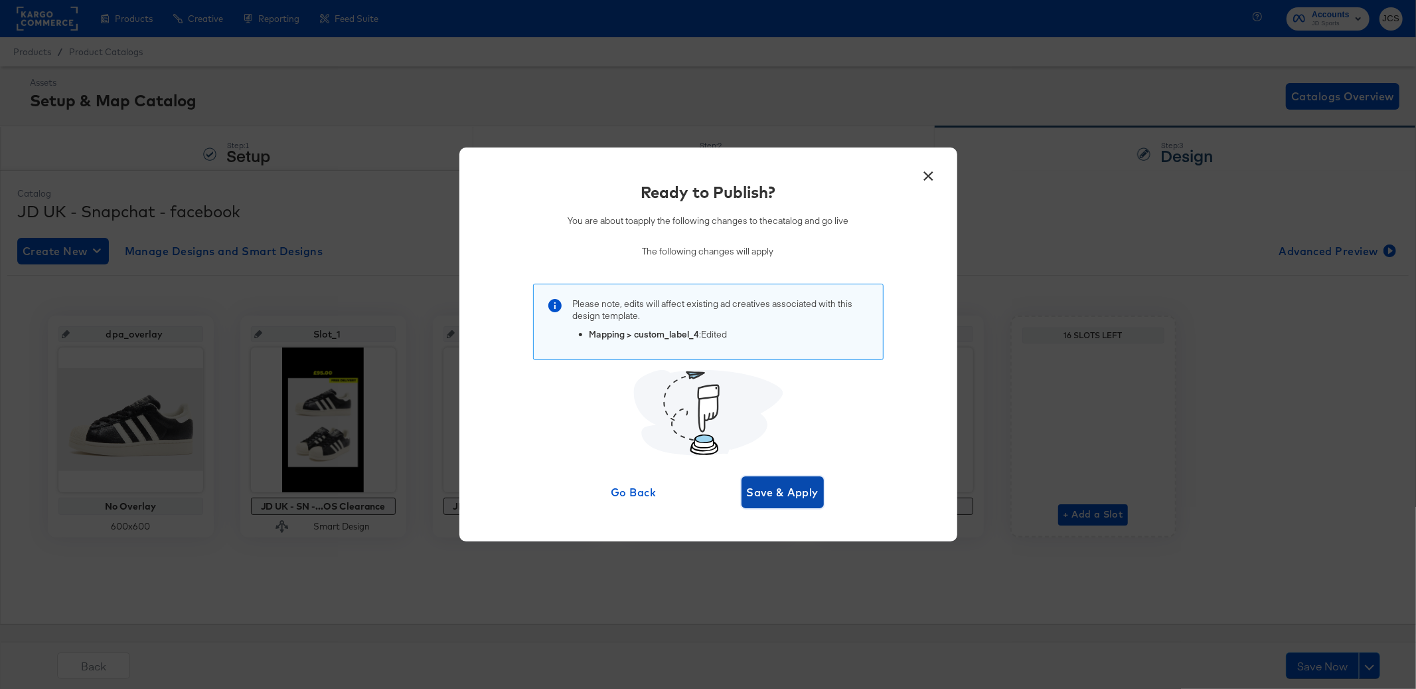
click at [770, 495] on span "Save & Apply" at bounding box center [783, 492] width 72 height 19
